Goal: Obtain resource: Download file/media

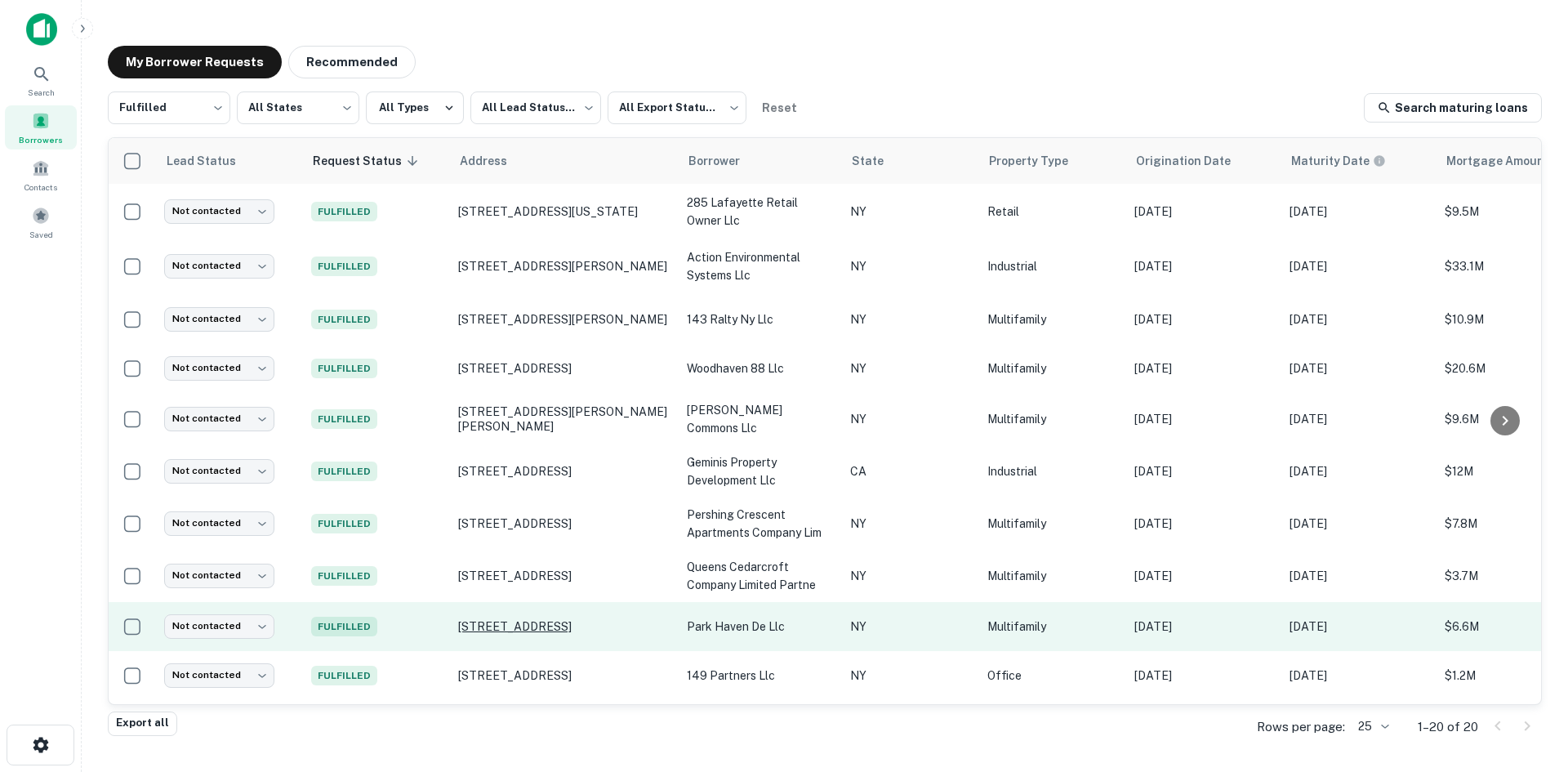
scroll to position [409, 0]
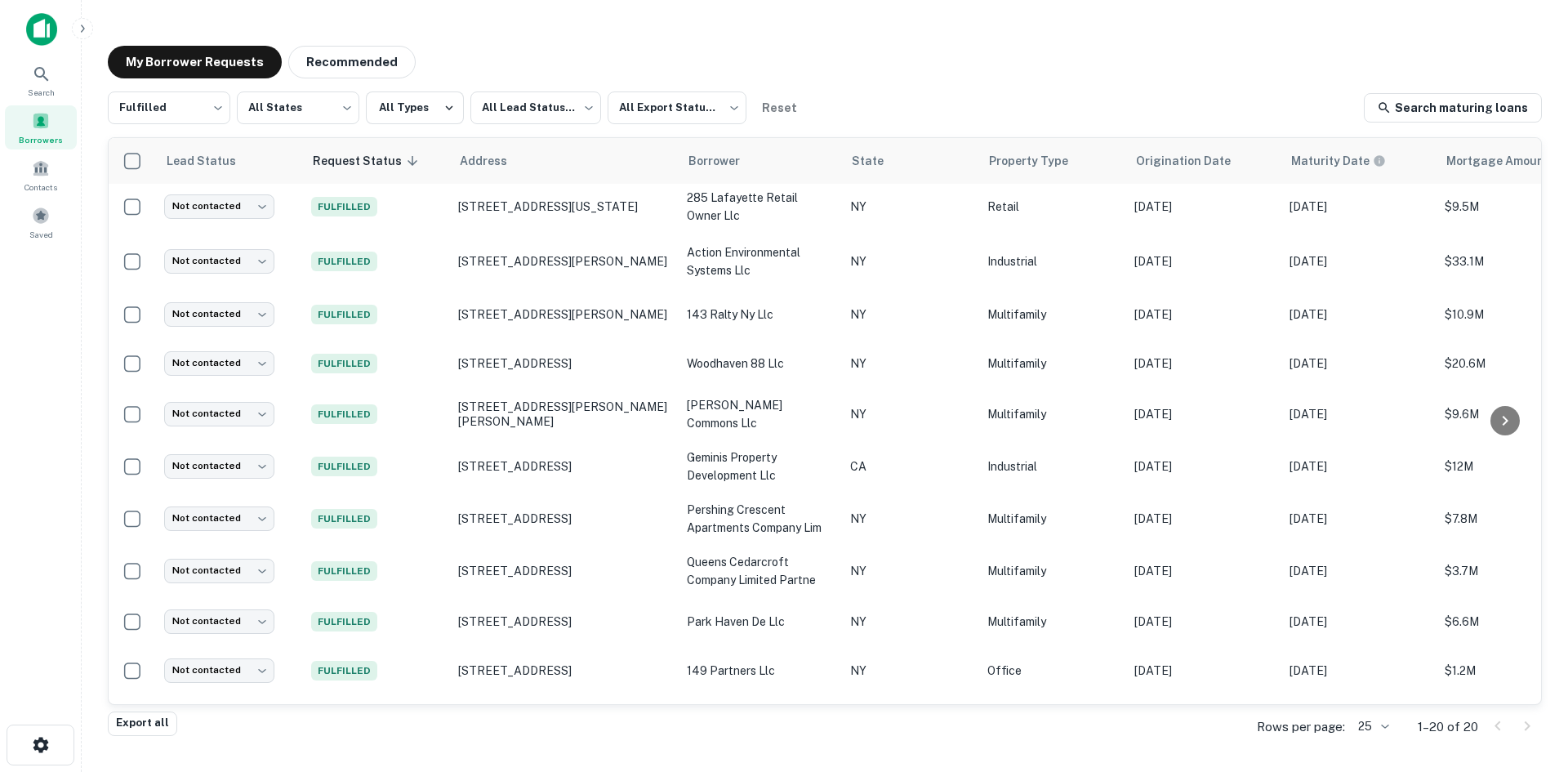
click at [123, 719] on button "Export all" at bounding box center [142, 724] width 69 height 25
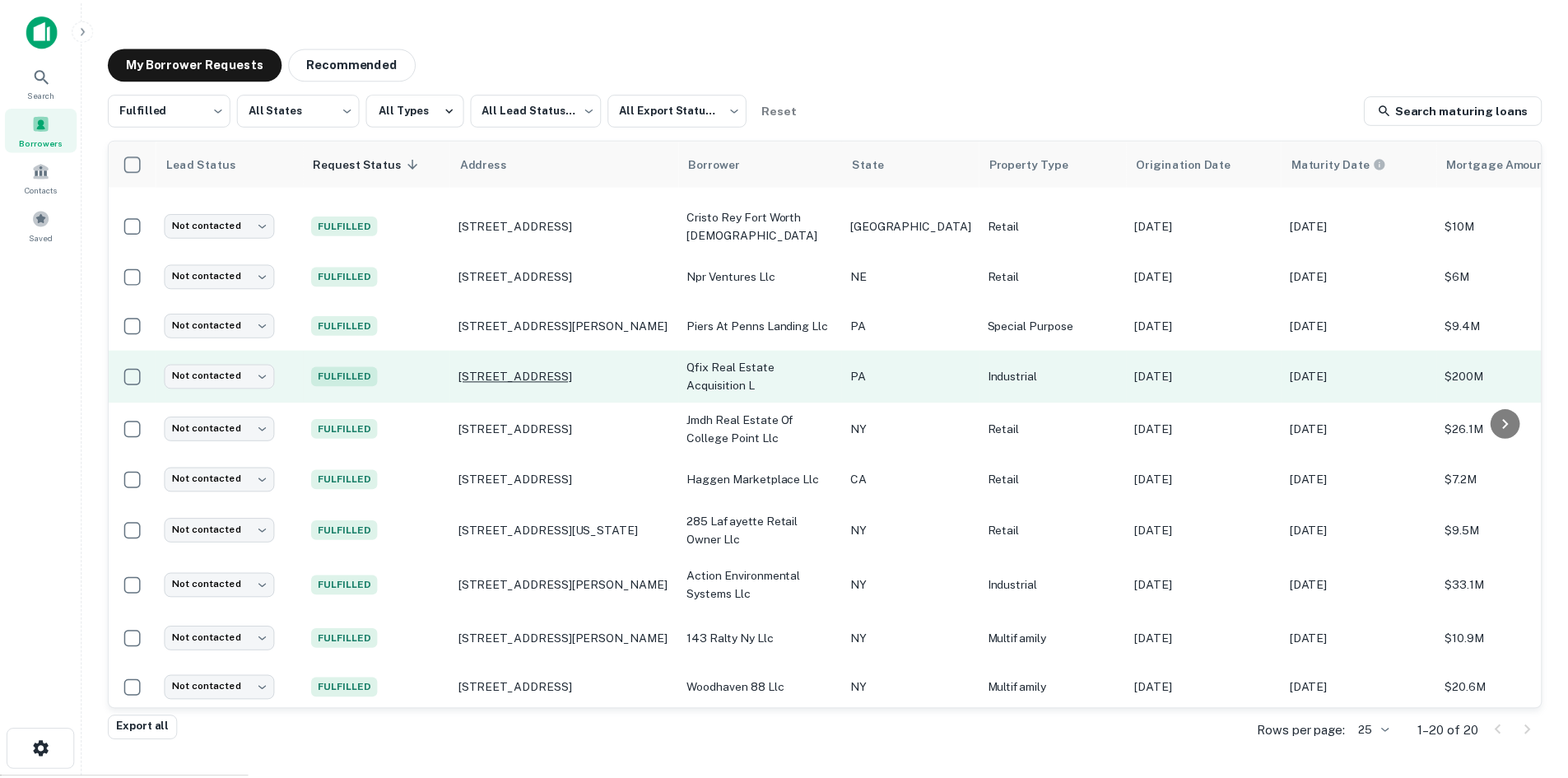
scroll to position [0, 0]
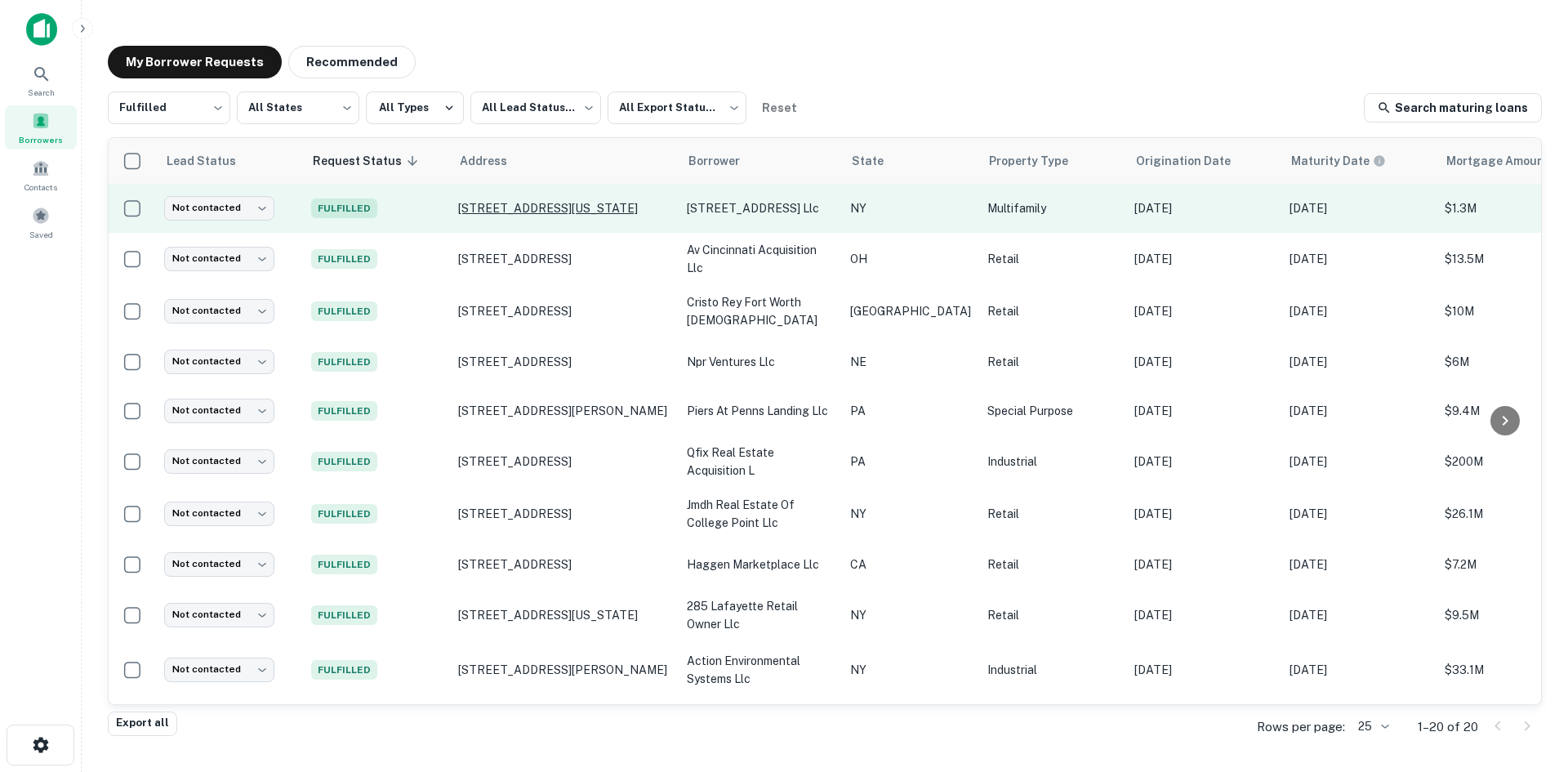
click at [617, 213] on p "[STREET_ADDRESS][US_STATE]" at bounding box center [564, 208] width 212 height 15
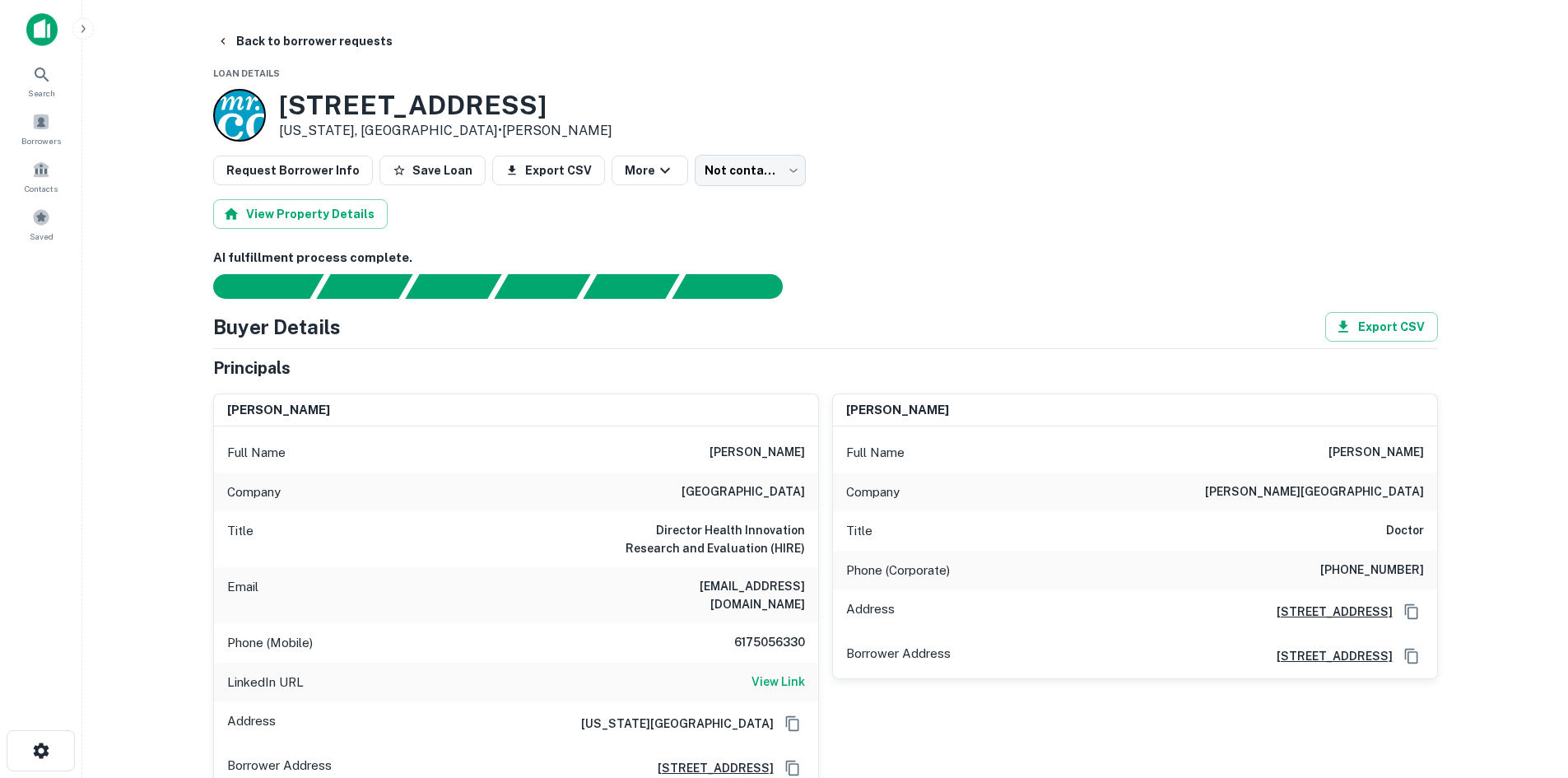
click at [1530, 478] on main "Back to borrower requests Loan Details [STREET_ADDRESS][US_STATE] • [PERSON_NAM…" at bounding box center [825, 389] width 1486 height 778
click at [0, 777] on div at bounding box center [0, 778] width 0 height 0
click at [971, 251] on h6 "AI fulfillment process complete." at bounding box center [826, 258] width 1225 height 19
click at [0, 777] on div at bounding box center [0, 778] width 0 height 0
click at [769, 673] on h6 "View Link" at bounding box center [778, 682] width 54 height 19
